Goal: Task Accomplishment & Management: Use online tool/utility

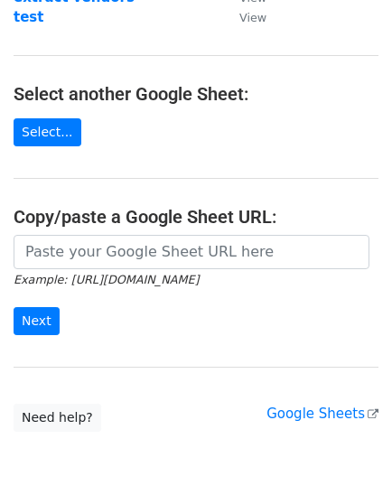
scroll to position [191, 0]
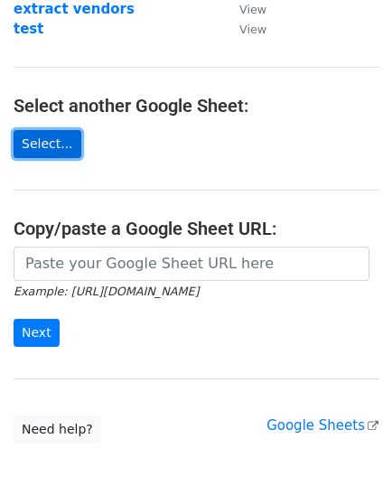
click at [55, 141] on link "Select..." at bounding box center [48, 144] width 68 height 28
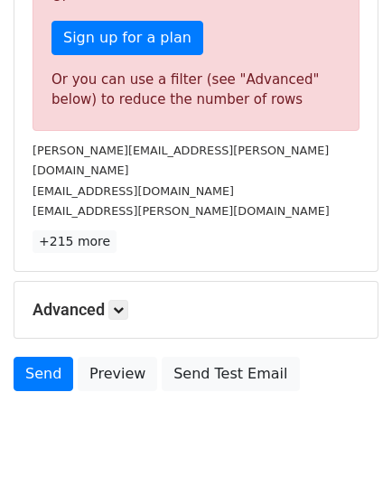
scroll to position [627, 0]
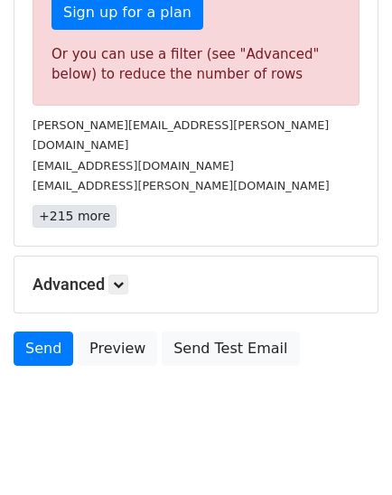
click at [57, 205] on link "+215 more" at bounding box center [74, 216] width 84 height 23
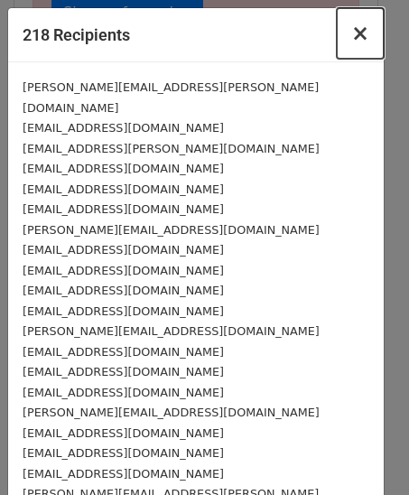
click at [351, 34] on span "×" at bounding box center [360, 33] width 18 height 25
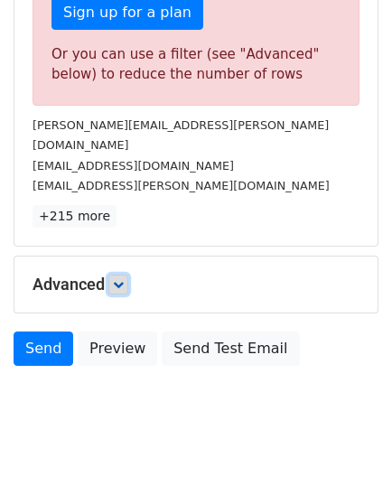
click at [112, 274] on link at bounding box center [118, 284] width 20 height 20
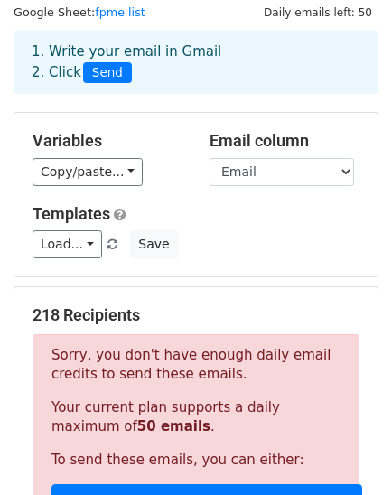
scroll to position [0, 0]
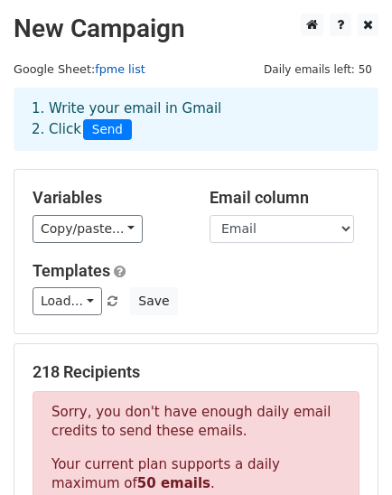
click at [114, 69] on link "fpme list" at bounding box center [120, 69] width 51 height 14
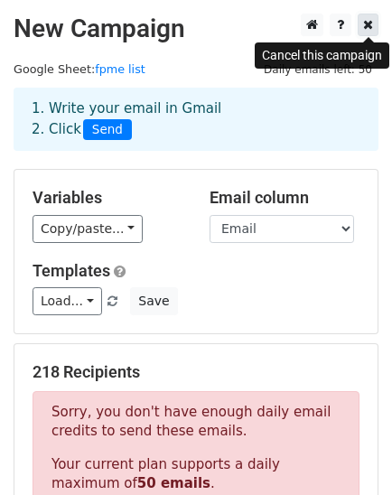
click at [372, 29] on icon at bounding box center [368, 24] width 10 height 13
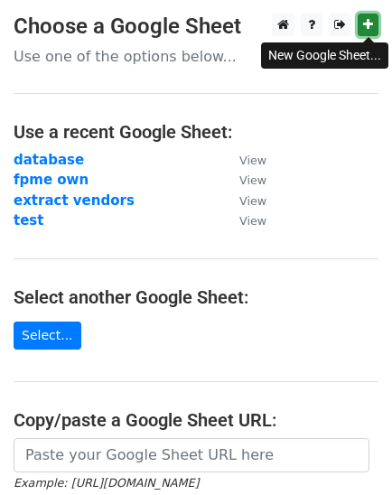
click at [364, 19] on icon at bounding box center [368, 24] width 10 height 13
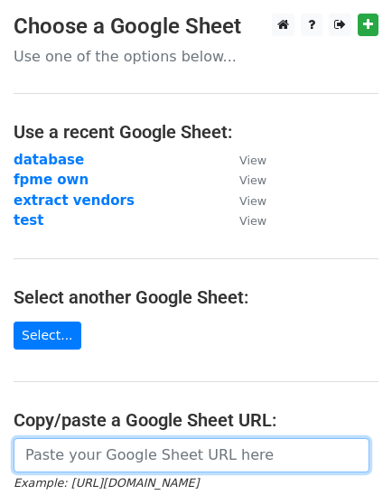
click at [66, 442] on input "url" at bounding box center [192, 455] width 356 height 34
paste input "https://docs.google.com/spreadsheets/d/1eXzLeXJ_I82MyiVvS96Zv2Vwj7AnjJJnwyV_C46…"
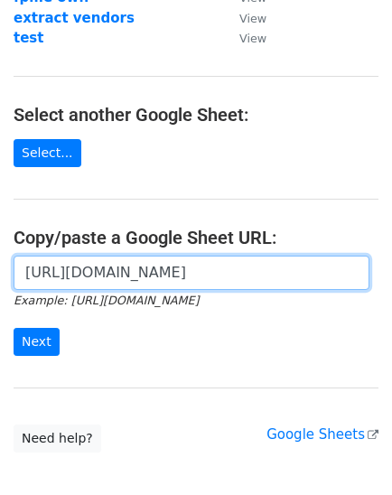
scroll to position [189, 0]
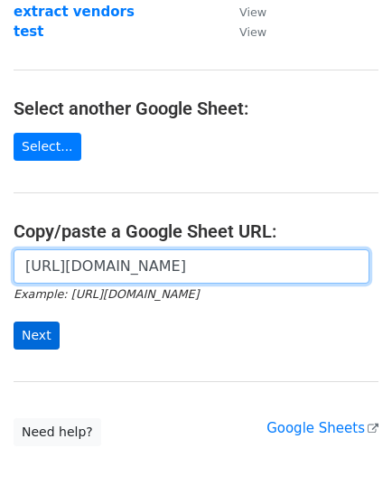
type input "https://docs.google.com/spreadsheets/d/1eXzLeXJ_I82MyiVvS96Zv2Vwj7AnjJJnwyV_C46…"
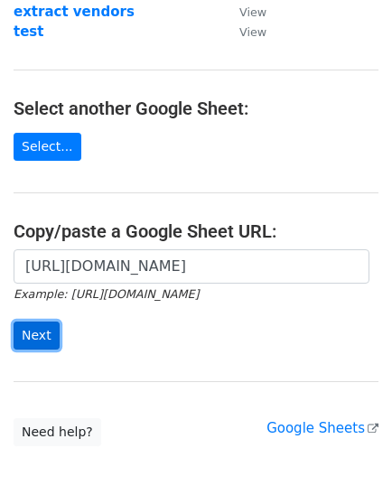
scroll to position [0, 0]
click at [46, 324] on input "Next" at bounding box center [37, 335] width 46 height 28
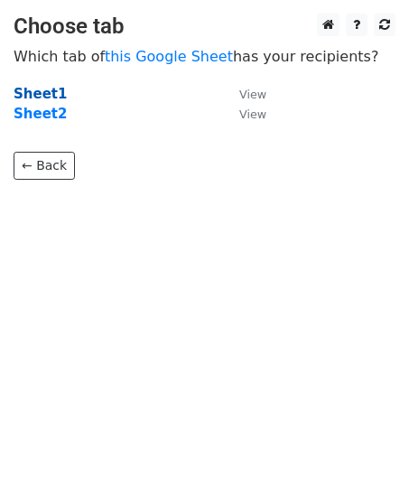
click at [47, 94] on strong "Sheet1" at bounding box center [40, 94] width 53 height 16
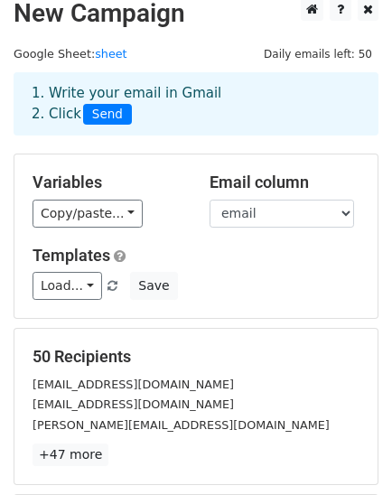
scroll to position [2, 0]
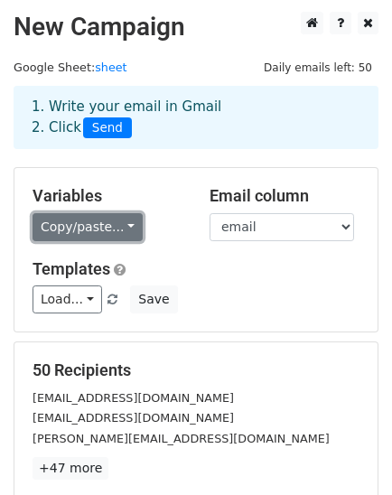
click at [99, 225] on link "Copy/paste..." at bounding box center [87, 227] width 110 height 28
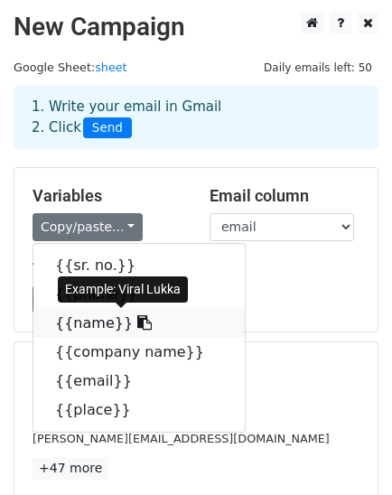
click at [137, 322] on icon at bounding box center [144, 322] width 14 height 14
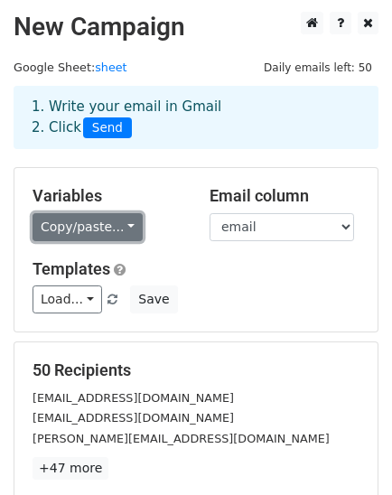
click at [75, 234] on link "Copy/paste..." at bounding box center [87, 227] width 110 height 28
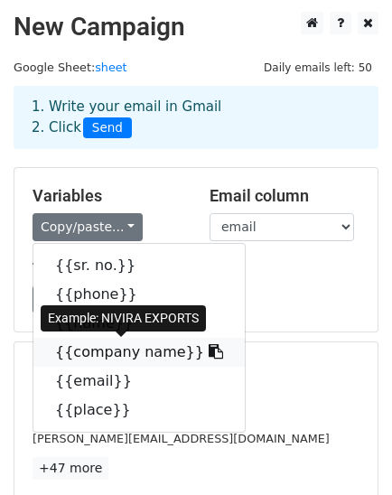
click at [81, 343] on link "{{company name}}" at bounding box center [138, 351] width 211 height 29
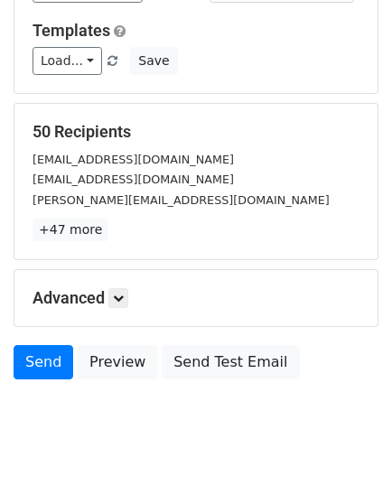
scroll to position [275, 0]
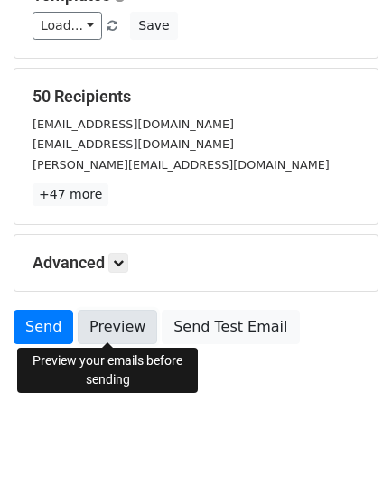
click at [114, 316] on link "Preview" at bounding box center [117, 327] width 79 height 34
click at [89, 312] on link "Preview" at bounding box center [117, 327] width 79 height 34
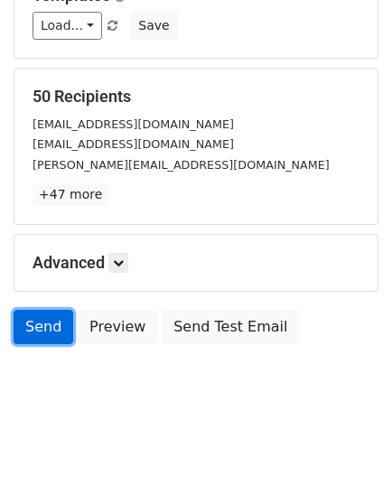
click at [49, 321] on link "Send" at bounding box center [44, 327] width 60 height 34
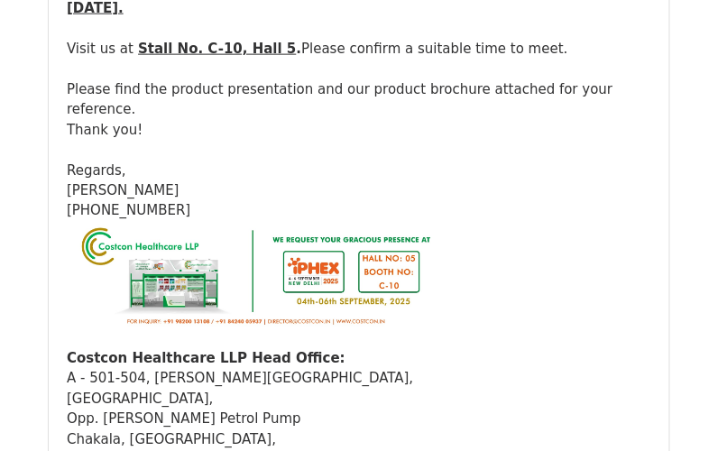
scroll to position [13030, 0]
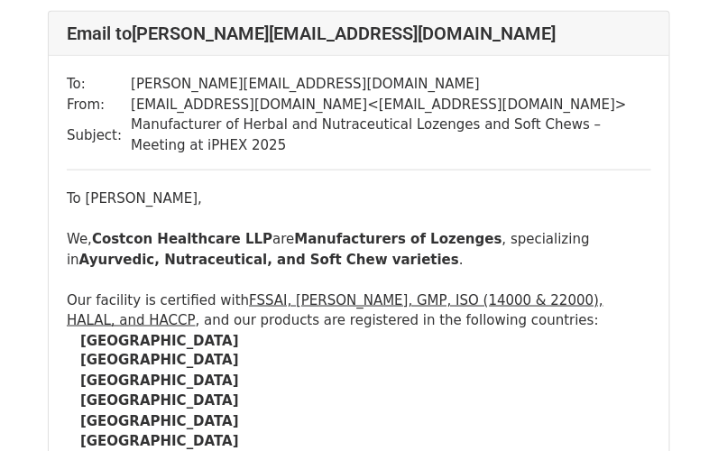
scroll to position [2829, 0]
